Goal: Task Accomplishment & Management: Manage account settings

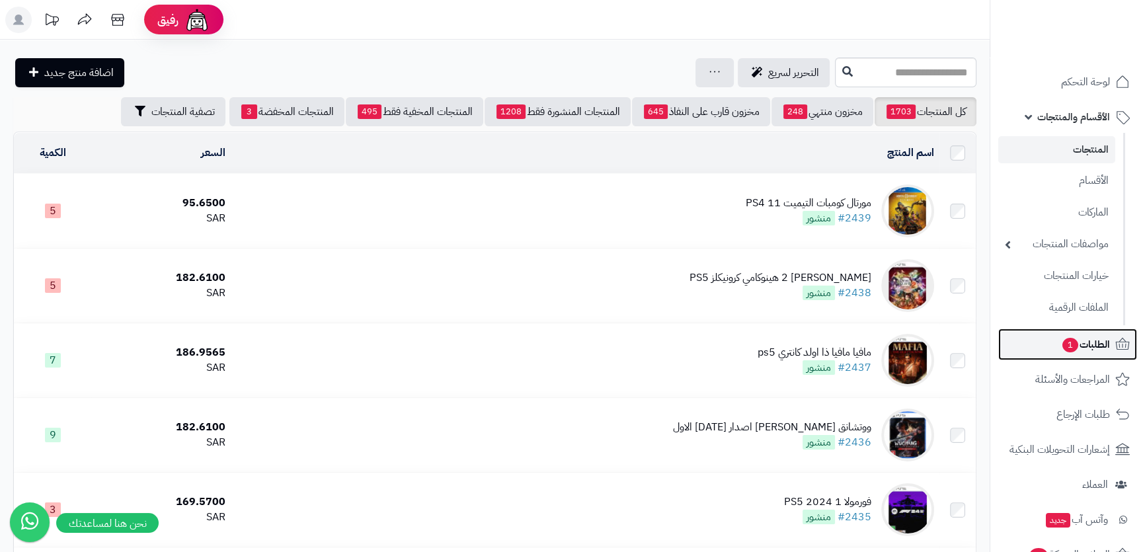
click at [1102, 348] on span "الطلبات 1" at bounding box center [1085, 344] width 49 height 19
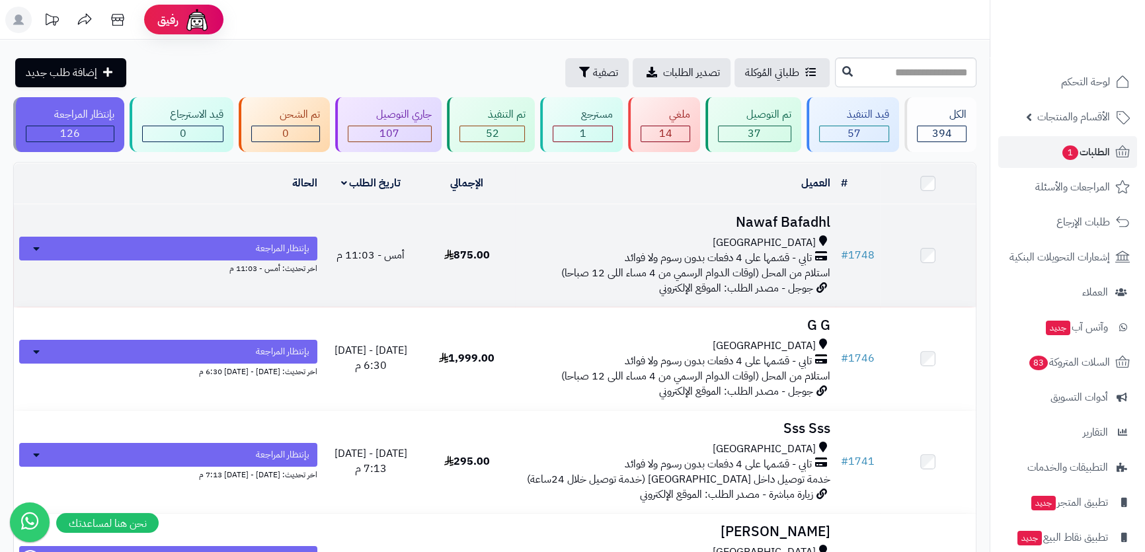
click at [728, 231] on td "Nawaf Bafadhl [GEOGRAPHIC_DATA] تابي - قسّمها على 4 دفعات بدون رسوم ولا فوائد ا…" at bounding box center [675, 255] width 321 height 102
